Goal: Check status: Check status

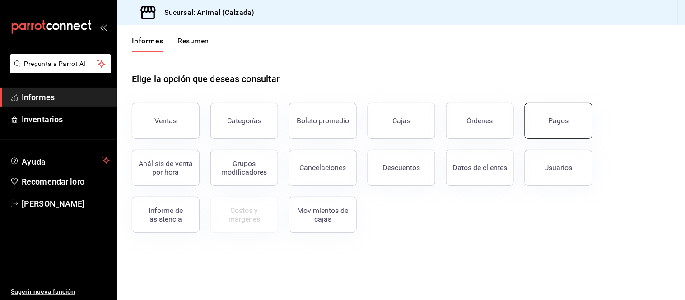
click at [563, 115] on button "Pagos" at bounding box center [558, 121] width 68 height 36
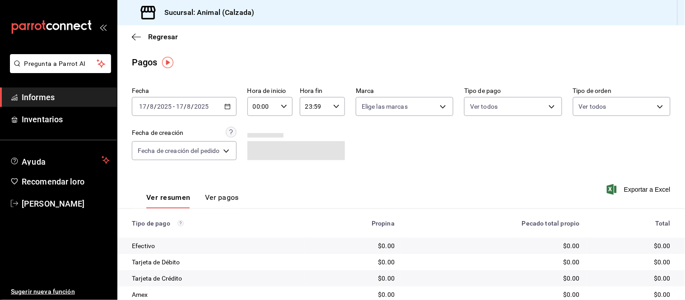
click at [232, 104] on div "[DATE] [DATE] - [DATE] [DATE]" at bounding box center [184, 106] width 105 height 19
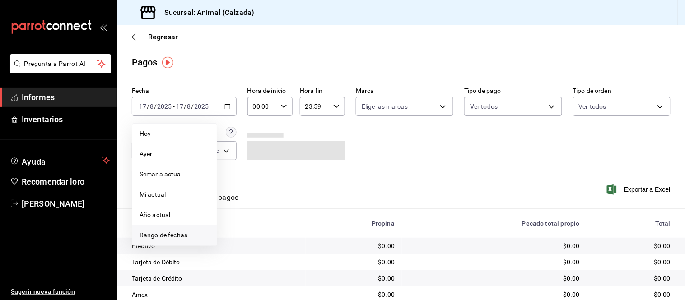
click at [170, 234] on font "Rango de fechas" at bounding box center [163, 235] width 48 height 7
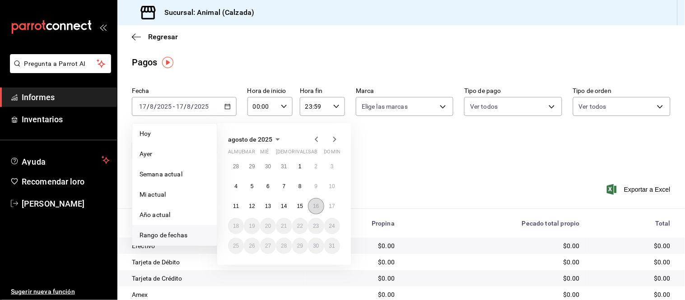
click at [313, 206] on font "16" at bounding box center [316, 206] width 6 height 6
click at [337, 207] on button "17" at bounding box center [332, 206] width 16 height 16
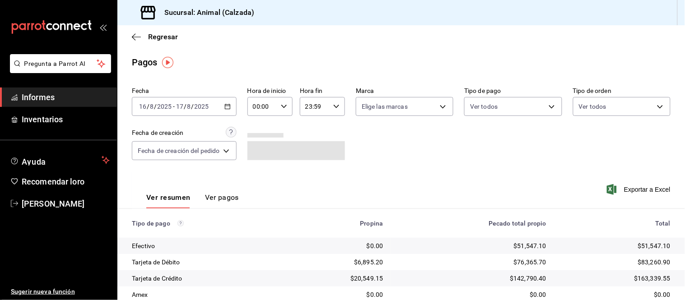
click at [285, 110] on div "00:00 Hora de inicio" at bounding box center [269, 106] width 45 height 19
click at [259, 136] on font "05" at bounding box center [259, 137] width 7 height 7
type input "05:00"
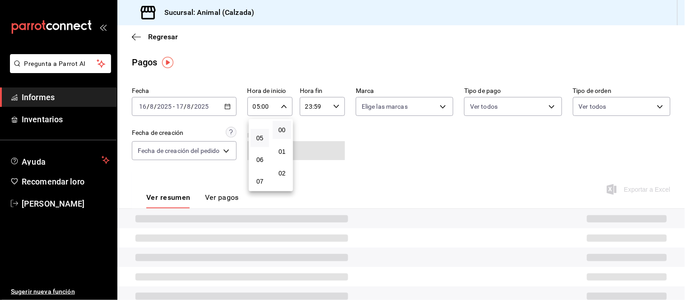
click at [331, 106] on div at bounding box center [342, 150] width 685 height 300
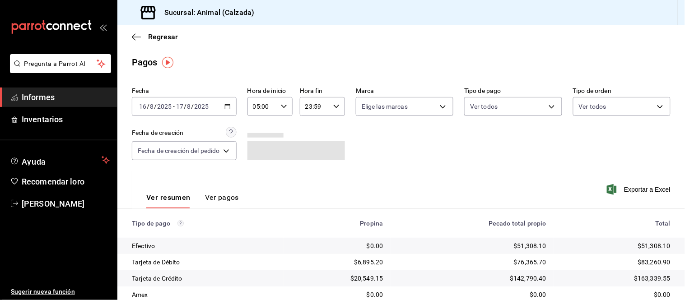
click at [315, 105] on input "23:59" at bounding box center [315, 106] width 30 height 18
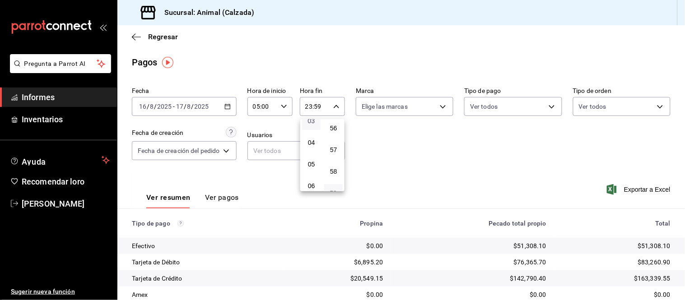
scroll to position [92, 0]
click at [314, 148] on font "05" at bounding box center [311, 146] width 7 height 7
click at [338, 131] on button "00" at bounding box center [333, 130] width 19 height 18
type input "05:00"
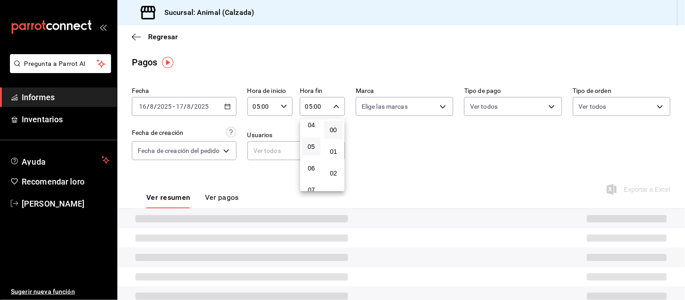
click at [405, 105] on div at bounding box center [342, 150] width 685 height 300
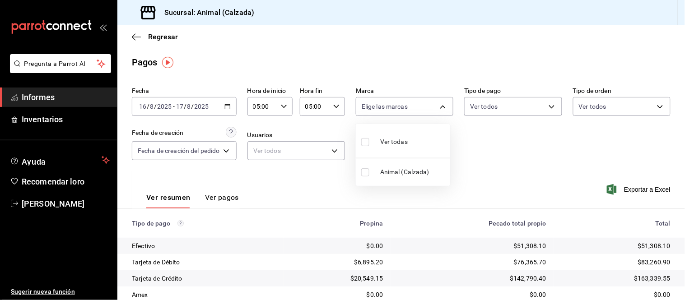
click at [419, 107] on body "Pregunta a Parrot AI Informes Inventarios Ayuda Recomendar loro [PERSON_NAME] S…" at bounding box center [342, 150] width 685 height 300
click at [405, 139] on font "Ver todos" at bounding box center [394, 141] width 28 height 7
type input "e26472f3-9262-489d-bcba-4c6b034529c7"
checkbox input "true"
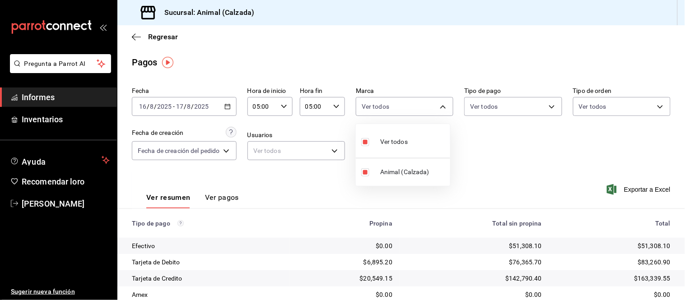
click at [508, 107] on div at bounding box center [342, 150] width 685 height 300
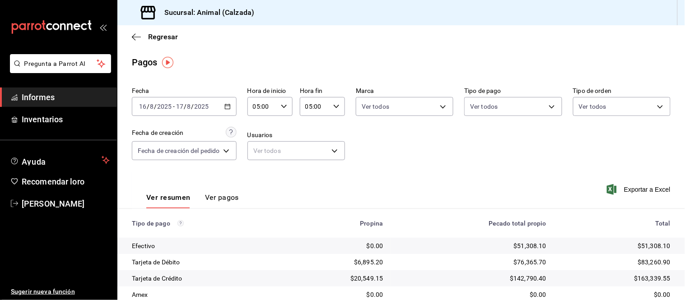
click at [517, 106] on body "Pregunta a Parrot AI Informes Inventarios Ayuda Recomendar loro [PERSON_NAME] S…" at bounding box center [342, 150] width 685 height 300
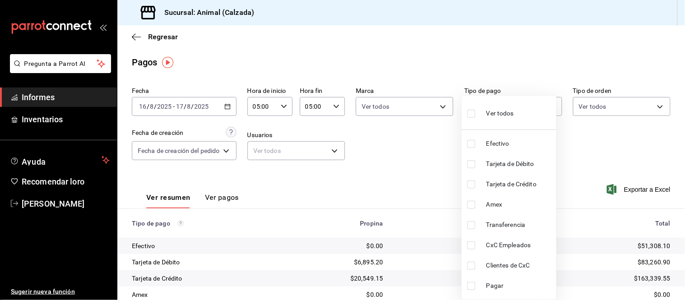
click at [510, 115] on font "Ver todos" at bounding box center [500, 113] width 28 height 7
type input "71d89c34-e359-4fcf-89cc-30b2b1e20b29,4005b239-9ab5-4f91-ae38-82730a713f54,af609…"
checkbox input "true"
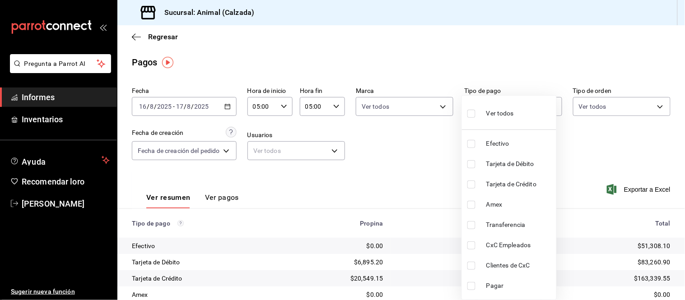
checkbox input "true"
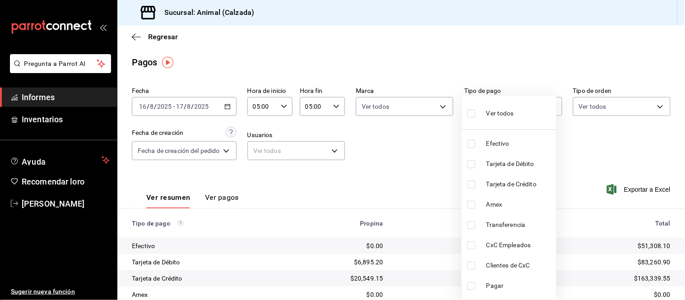
checkbox input "true"
click at [626, 106] on div at bounding box center [342, 150] width 685 height 300
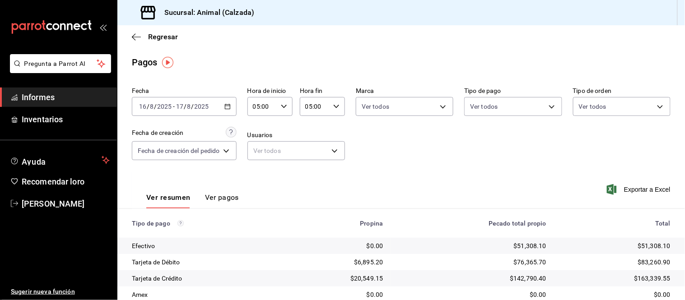
click at [620, 107] on body "Pregunta a Parrot AI Informes Inventarios Ayuda Recomendar loro [PERSON_NAME] S…" at bounding box center [342, 150] width 685 height 300
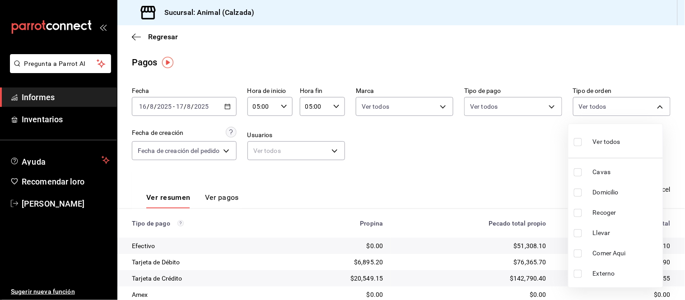
type input "588630d3-b511-4bba-a729-32472510037f,54b7ae00-ca47-4ec1-b7ff-55842c0a2b62,92293…"
checkbox input "true"
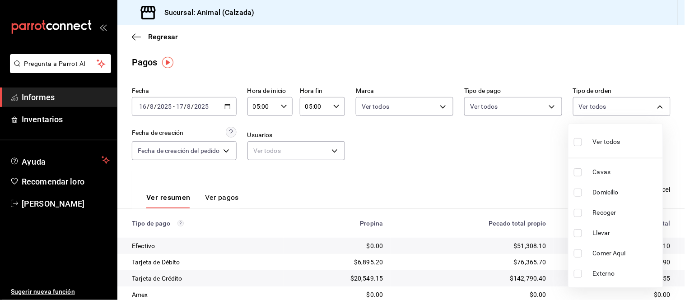
checkbox input "true"
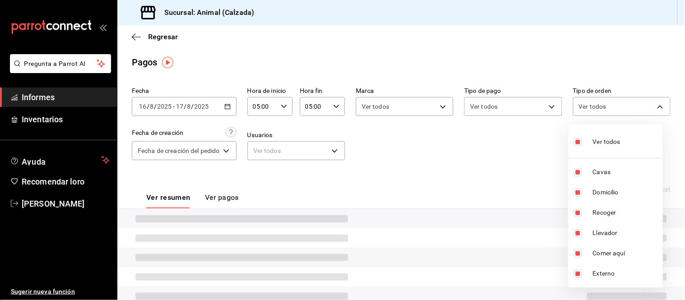
drag, startPoint x: 506, startPoint y: 145, endPoint x: 522, endPoint y: 135, distance: 18.3
click at [507, 145] on div at bounding box center [342, 150] width 685 height 300
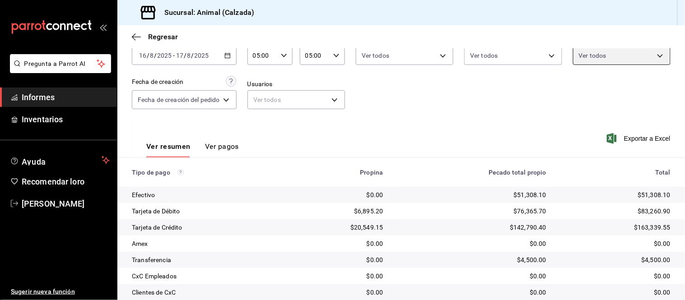
scroll to position [98, 0]
